Goal: Information Seeking & Learning: Learn about a topic

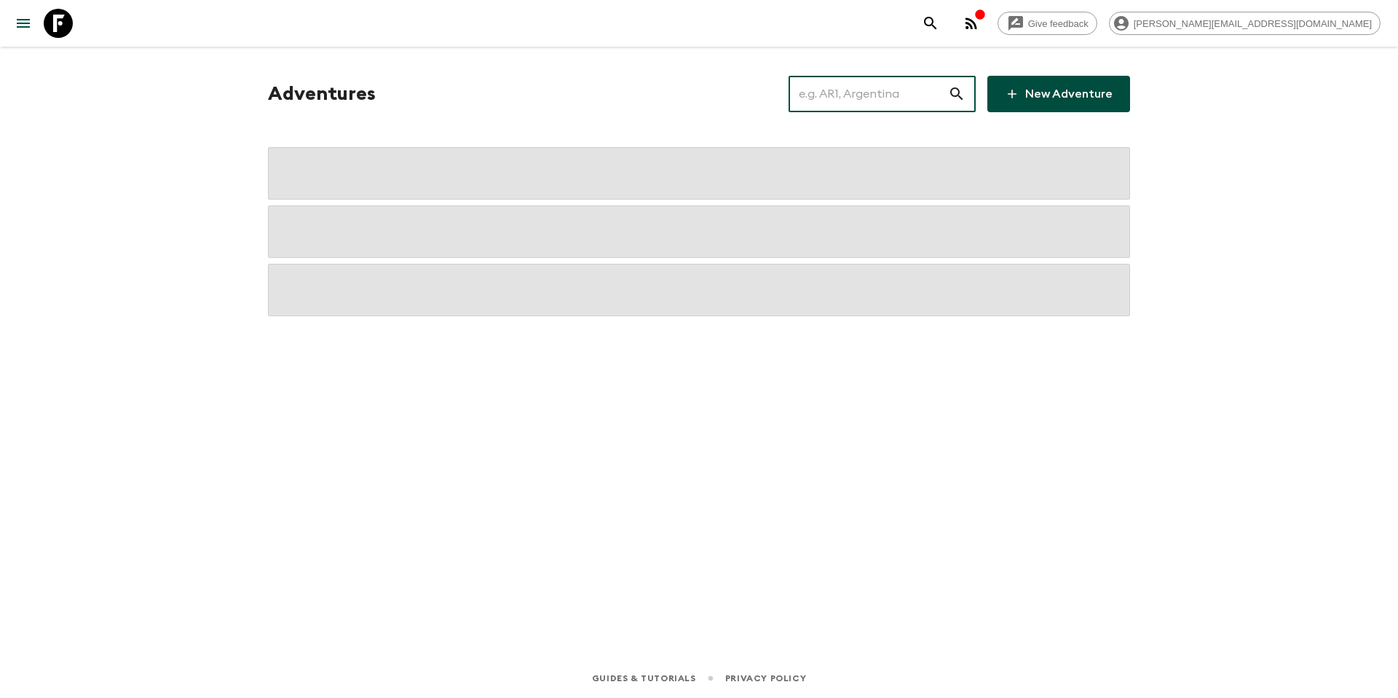
click at [878, 103] on input "text" at bounding box center [868, 94] width 159 height 41
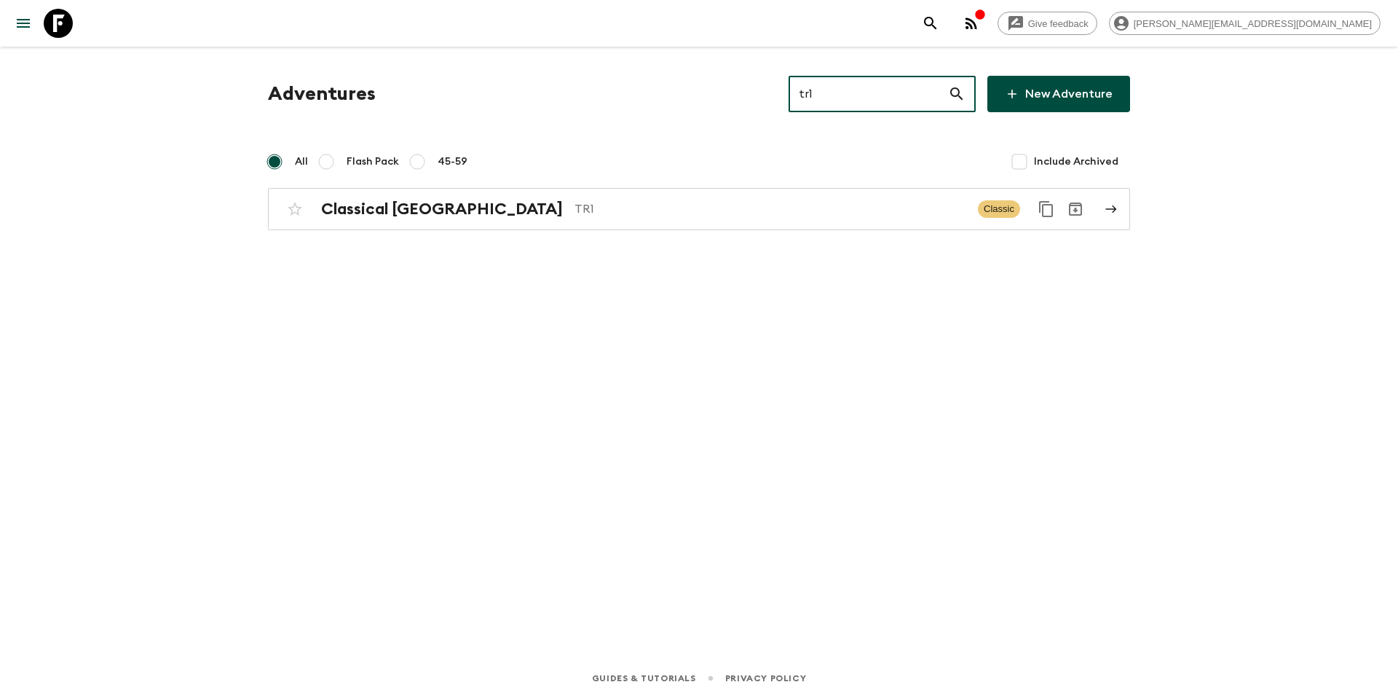
type input "tr1"
click at [632, 184] on div "Adventures tr1 ​ New Adventure All Flash Pack 45-59 Include Archived Classical …" at bounding box center [699, 153] width 897 height 154
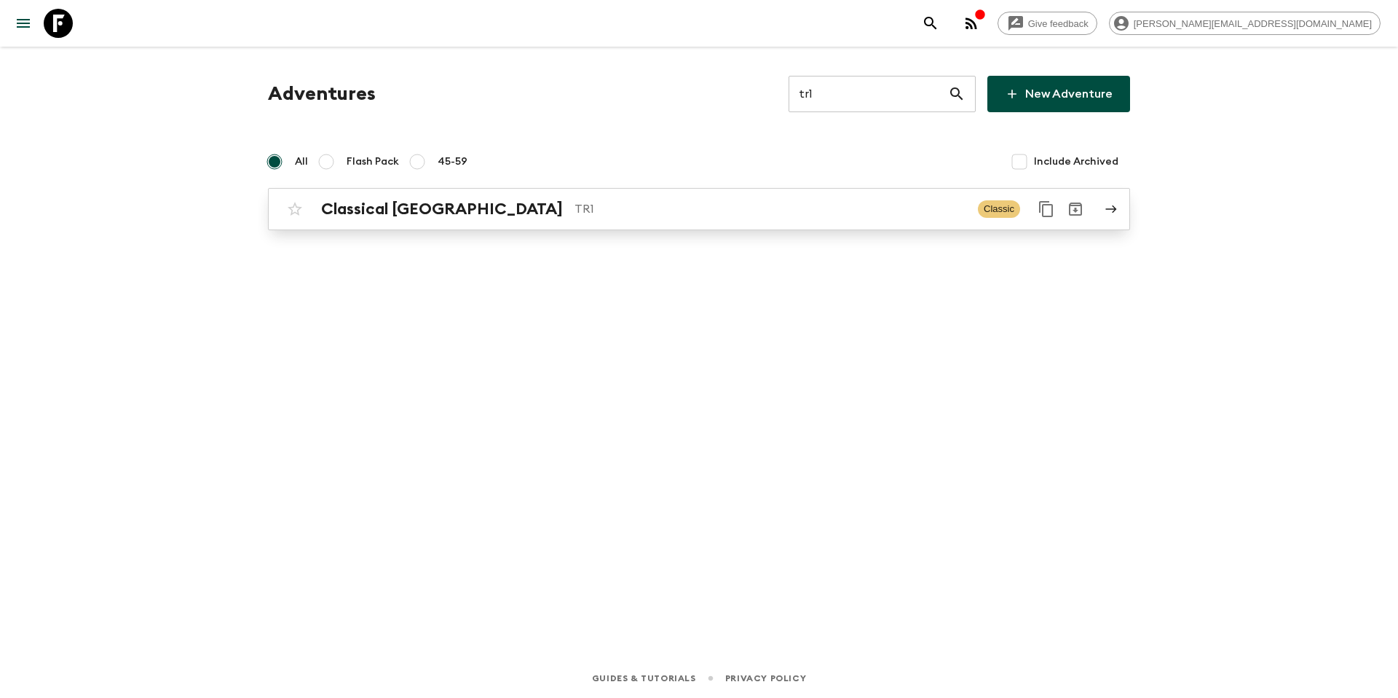
click at [640, 214] on p "TR1" at bounding box center [771, 208] width 392 height 17
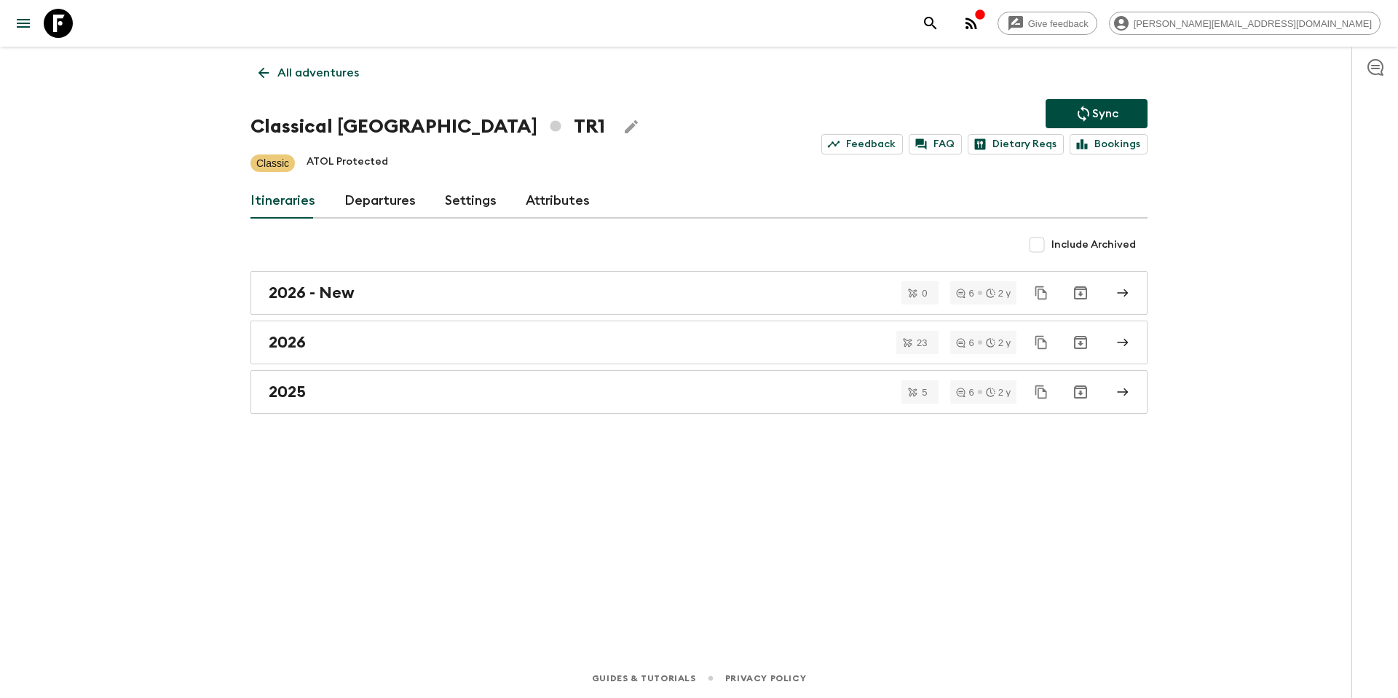
click at [387, 195] on link "Departures" at bounding box center [379, 201] width 71 height 35
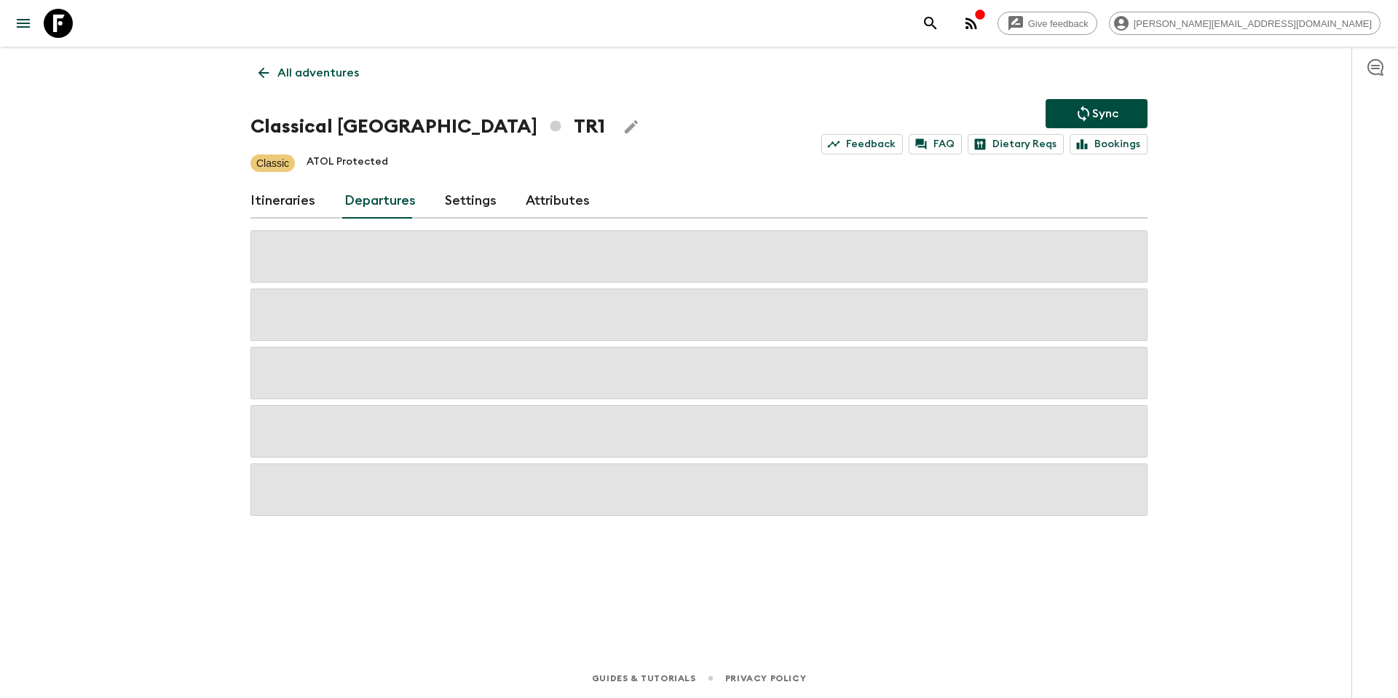
click at [294, 202] on link "Itineraries" at bounding box center [283, 201] width 65 height 35
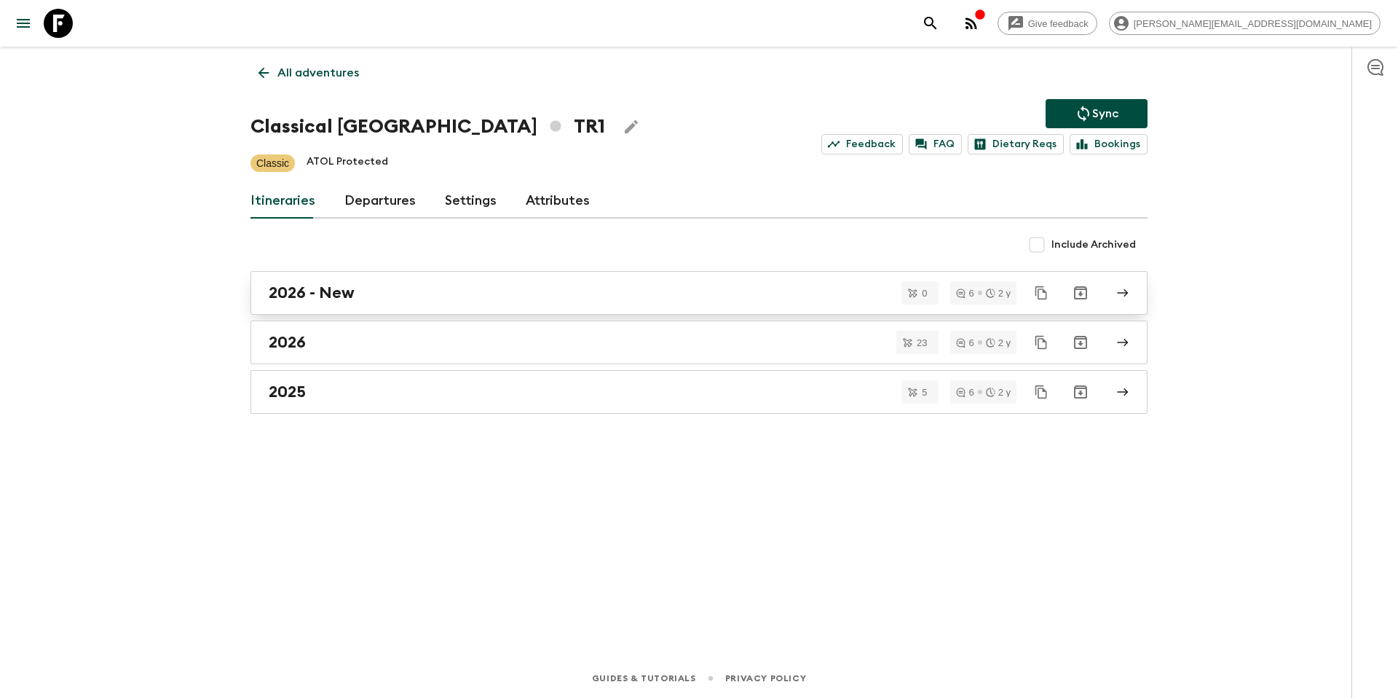
click at [377, 288] on div "2026 - New" at bounding box center [685, 292] width 833 height 19
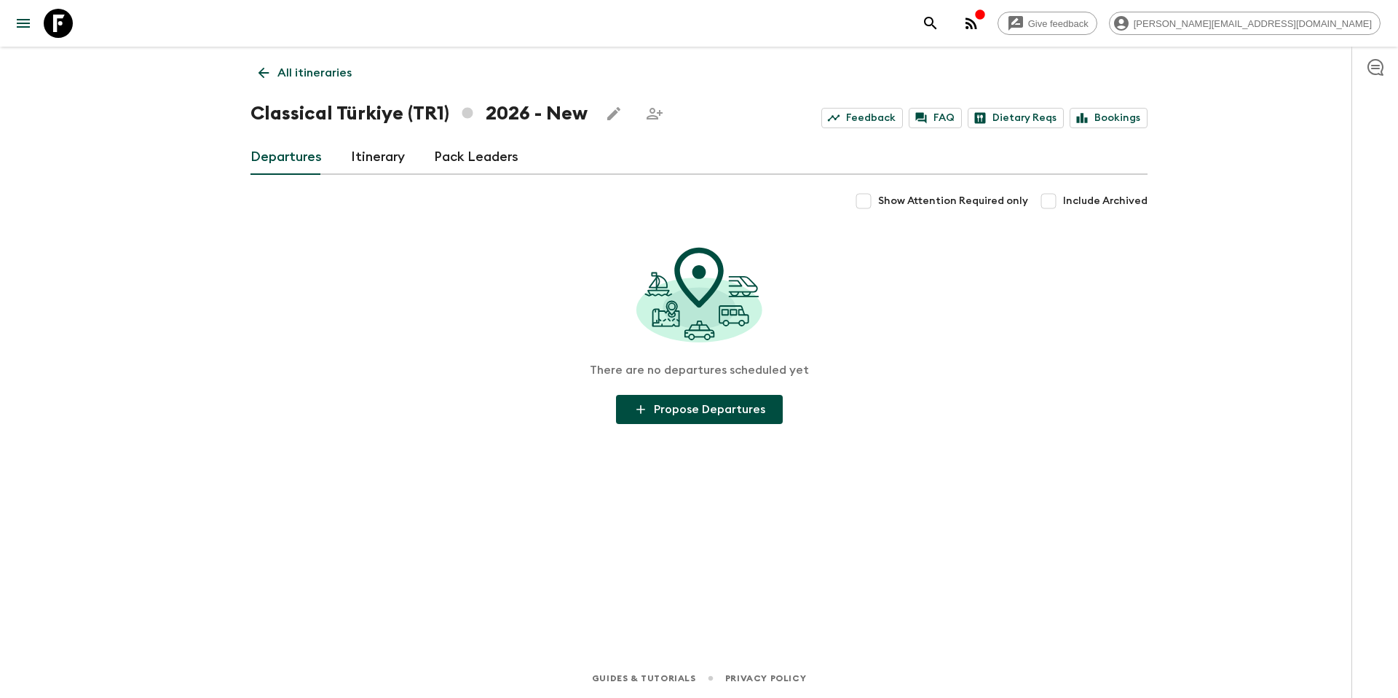
click at [305, 81] on p "All itineraries" at bounding box center [314, 72] width 74 height 17
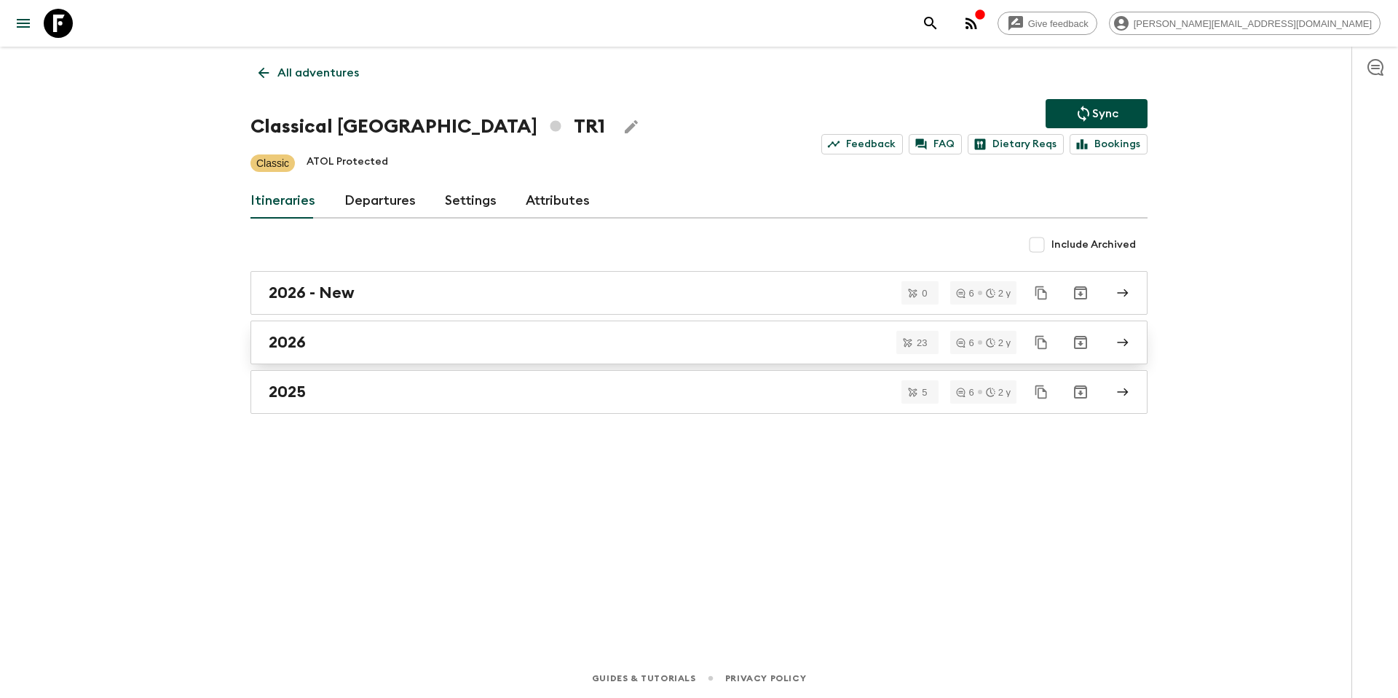
click at [420, 339] on div "2026" at bounding box center [685, 342] width 833 height 19
